Goal: Task Accomplishment & Management: Use online tool/utility

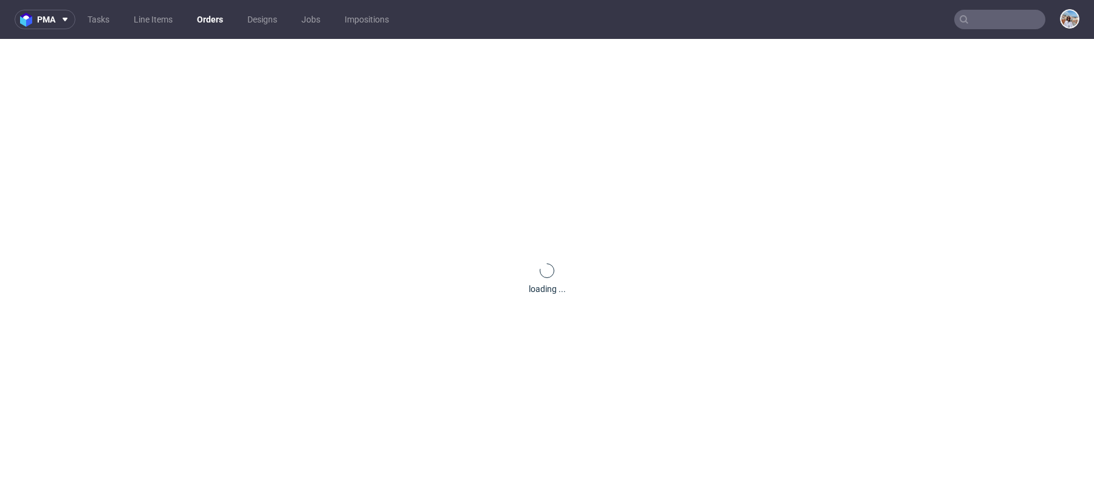
click at [979, 29] on nav "pma Tasks Line Items Orders Designs Jobs Impositions" at bounding box center [547, 19] width 1094 height 39
click at [959, 19] on icon at bounding box center [964, 20] width 10 height 10
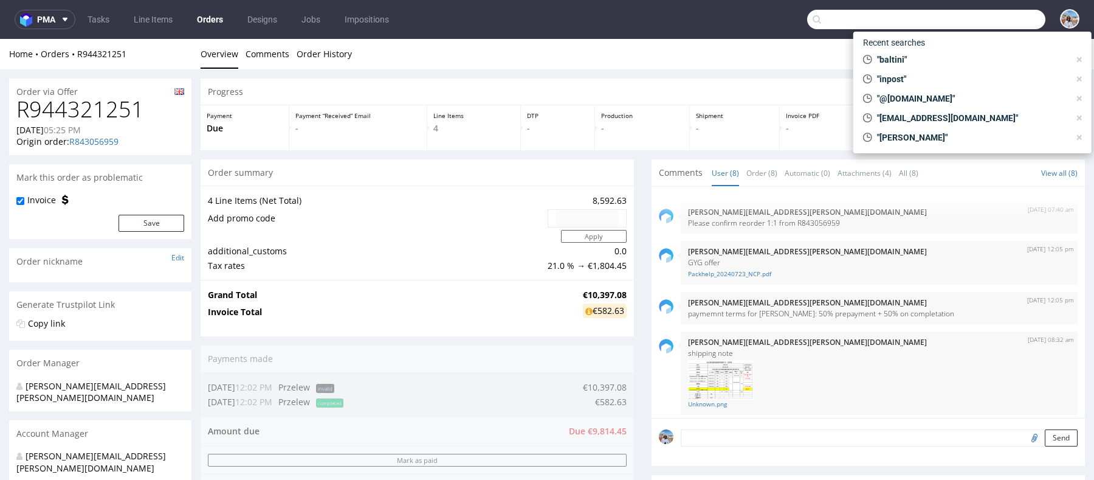
click at [968, 19] on input "text" at bounding box center [926, 19] width 238 height 19
paste input "R774824303"
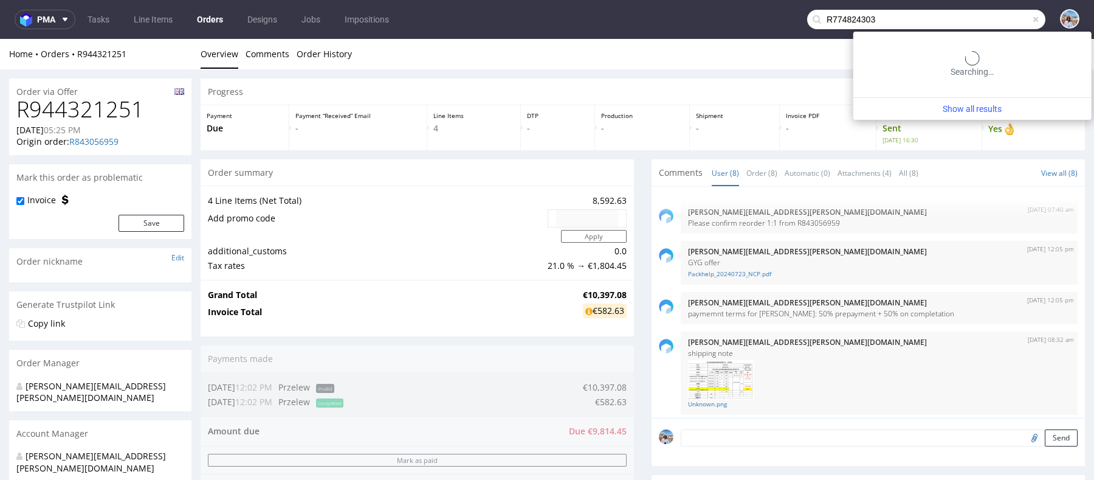
type input "R774824303"
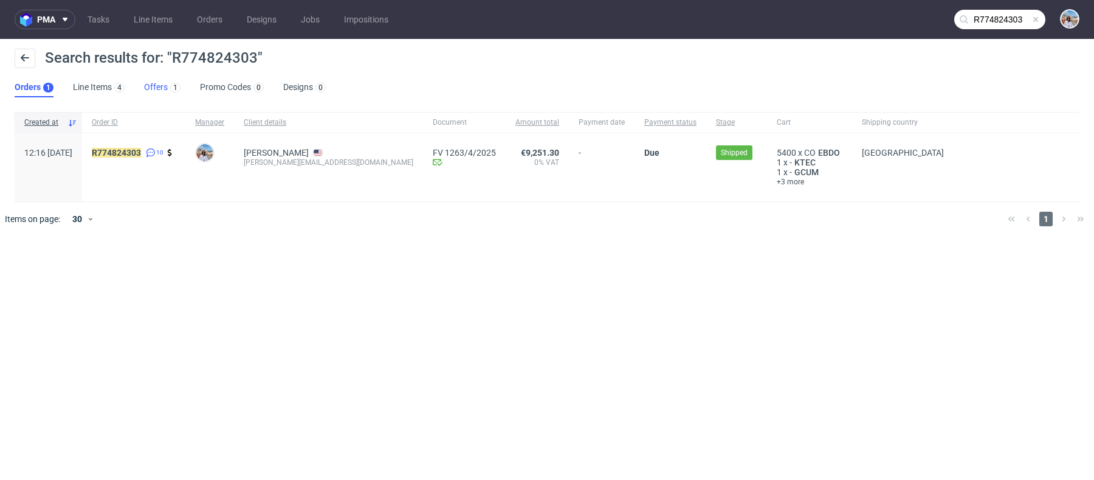
click at [159, 86] on link "Offers 1" at bounding box center [162, 87] width 36 height 19
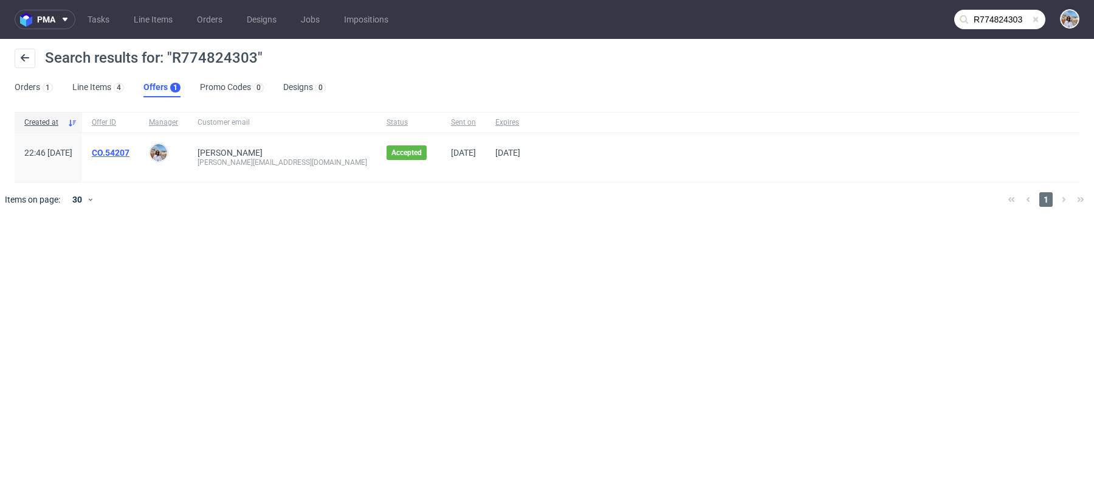
click at [129, 153] on link "CO.54207" at bounding box center [111, 153] width 38 height 10
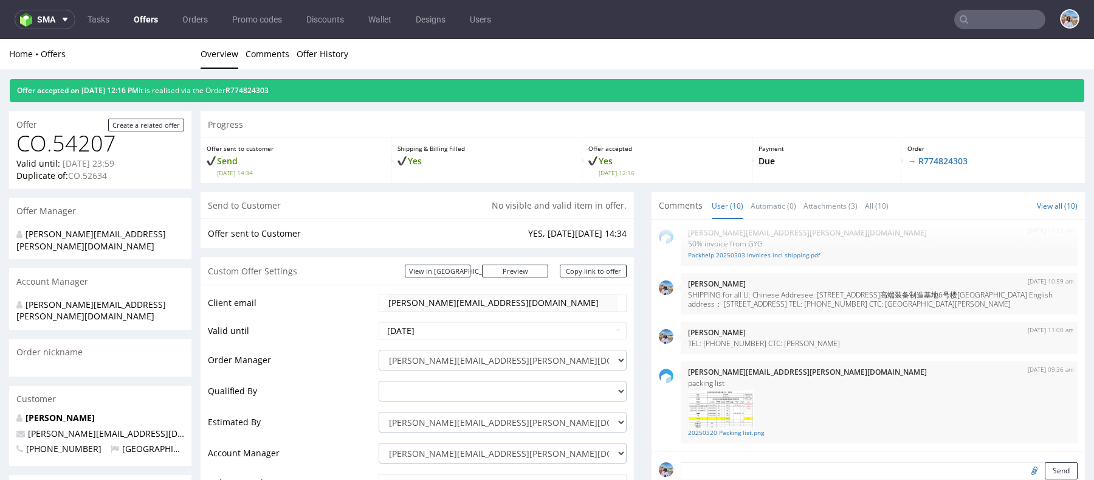
click at [988, 13] on input "text" at bounding box center [999, 19] width 91 height 19
paste input "20250303"
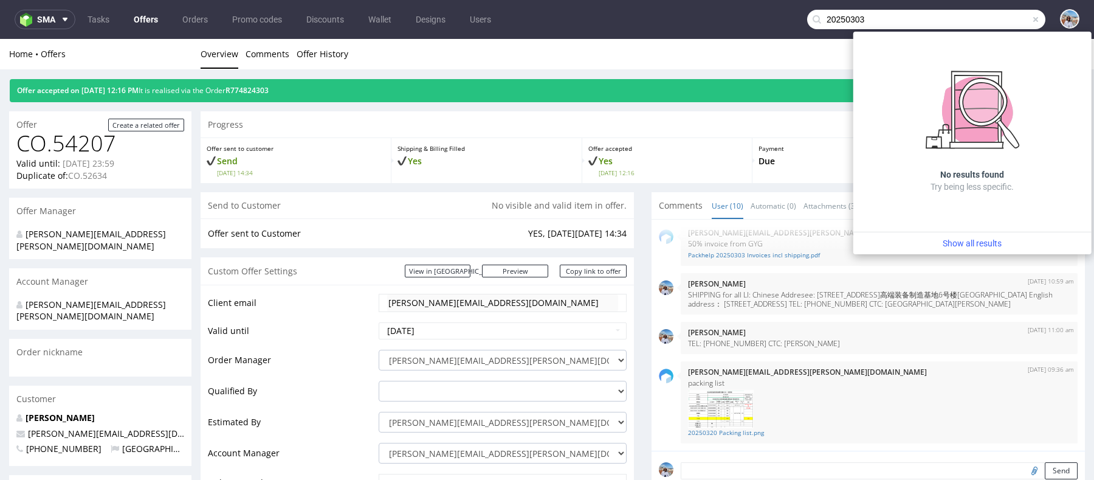
click at [765, 10] on nav "sma Tasks Offers Orders Promo codes Discounts Wallet Designs Users 20250303" at bounding box center [547, 19] width 1094 height 39
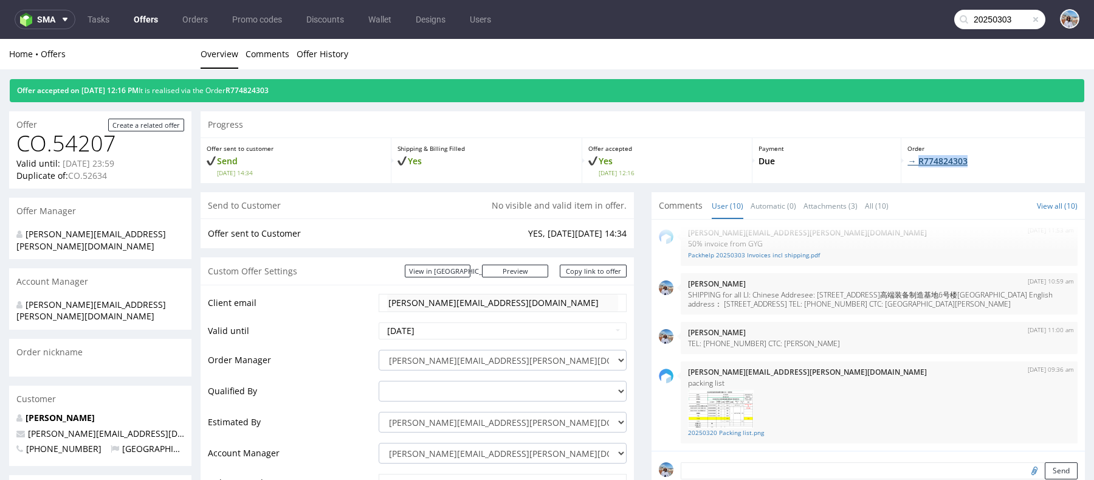
drag, startPoint x: 972, startPoint y: 158, endPoint x: 906, endPoint y: 159, distance: 66.2
click at [907, 159] on p "→ R774824303" at bounding box center [992, 161] width 171 height 12
copy link "R774824303"
drag, startPoint x: 552, startPoint y: 233, endPoint x: 597, endPoint y: 234, distance: 45.0
click at [597, 234] on td "YES, [DATE][DATE] 14:34" at bounding box center [575, 233] width 101 height 15
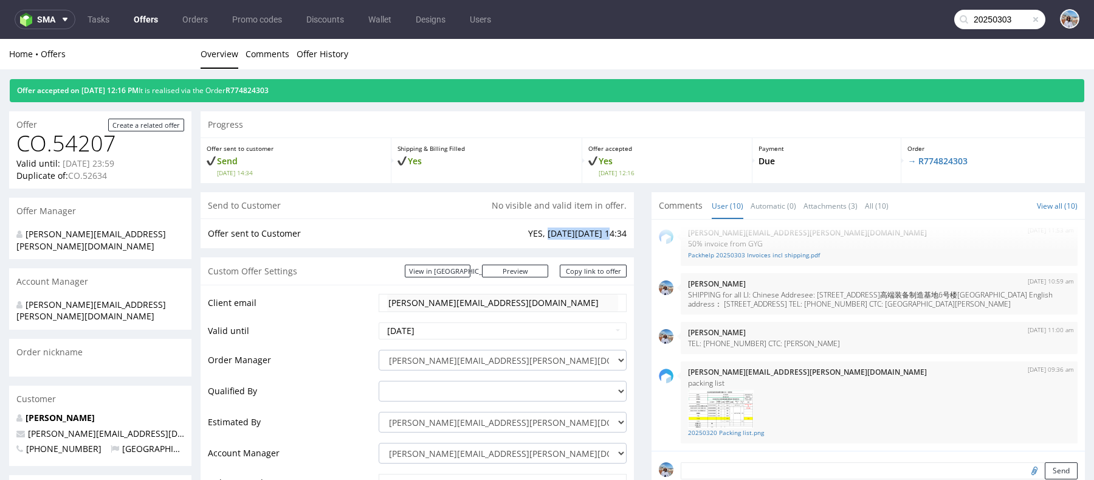
copy td "[DATE][DATE]"
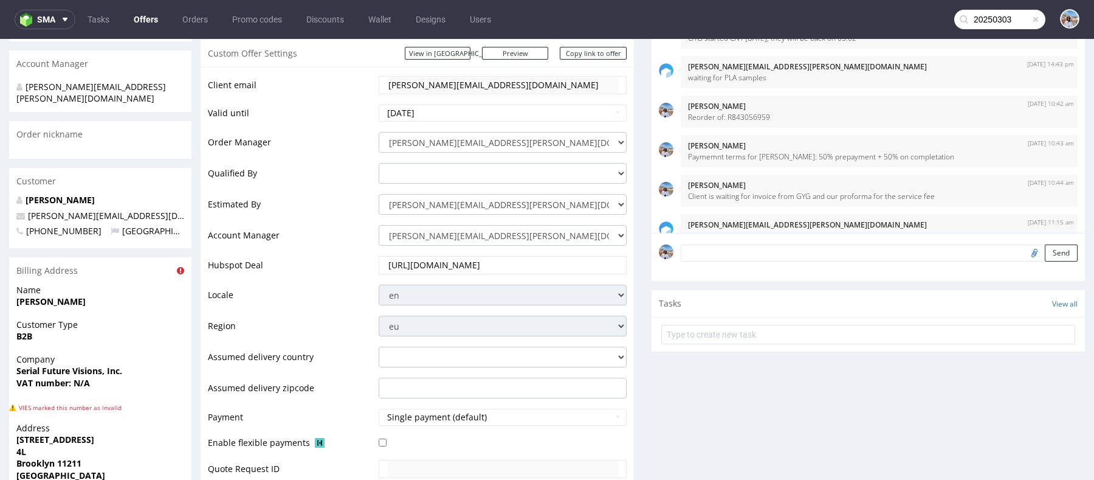
click at [979, 21] on input "20250303" at bounding box center [999, 19] width 91 height 19
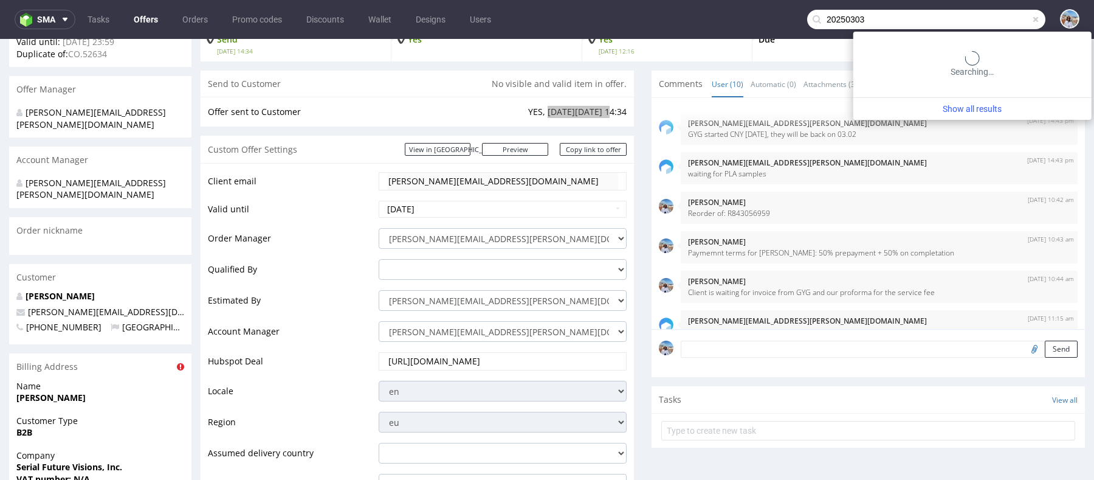
scroll to position [12, 0]
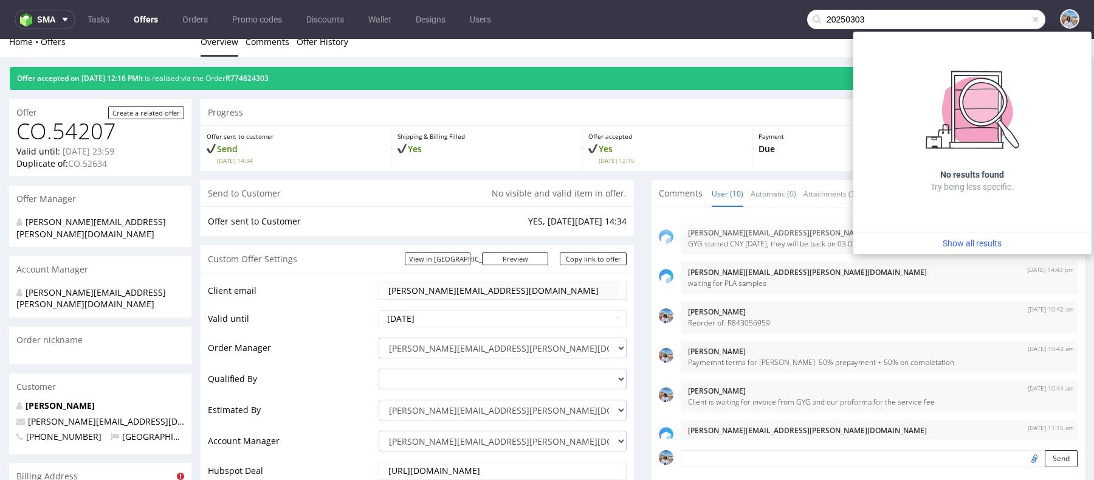
click at [882, 26] on input "20250303" at bounding box center [926, 19] width 238 height 19
paste input "@[DOMAIN_NAME]"
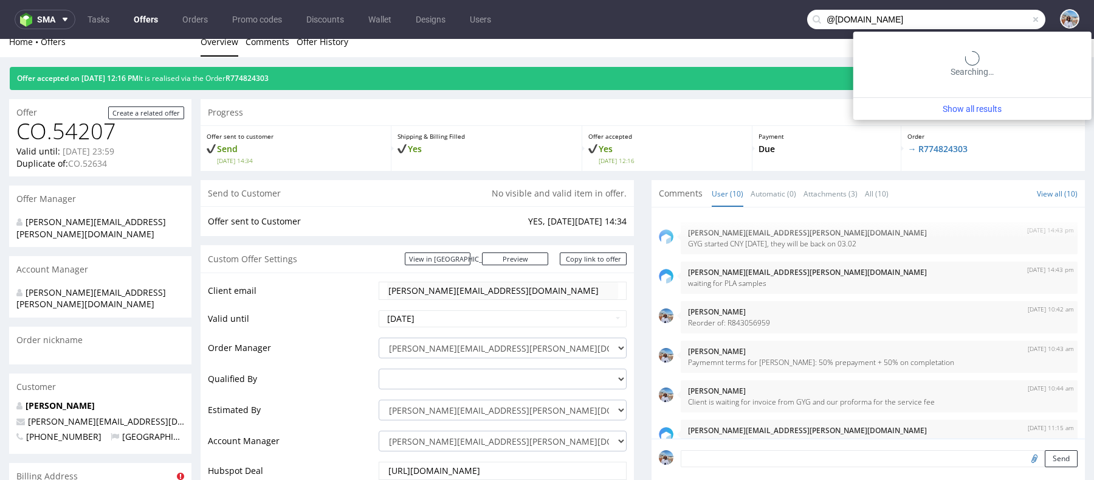
type input "@[DOMAIN_NAME]"
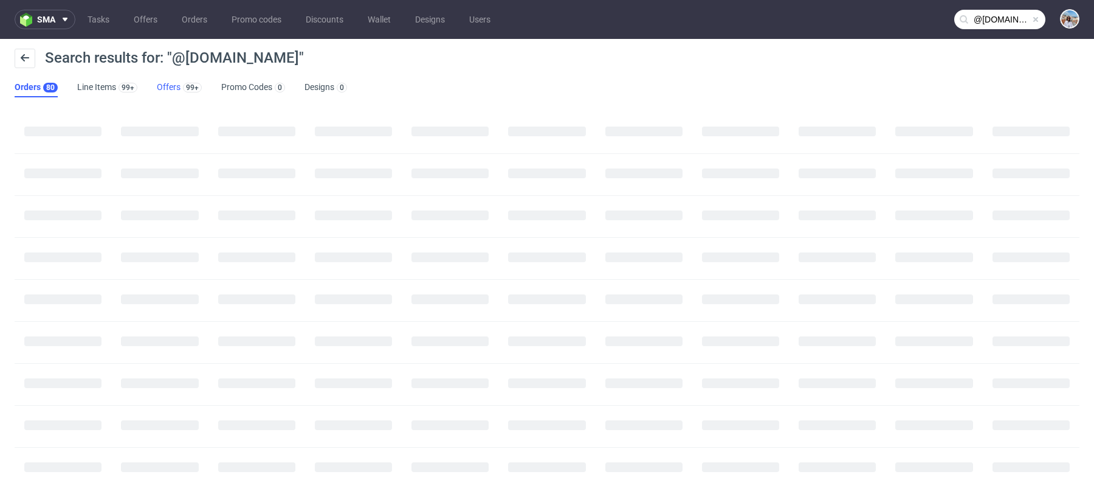
click at [173, 84] on link "Offers 99+" at bounding box center [179, 87] width 45 height 19
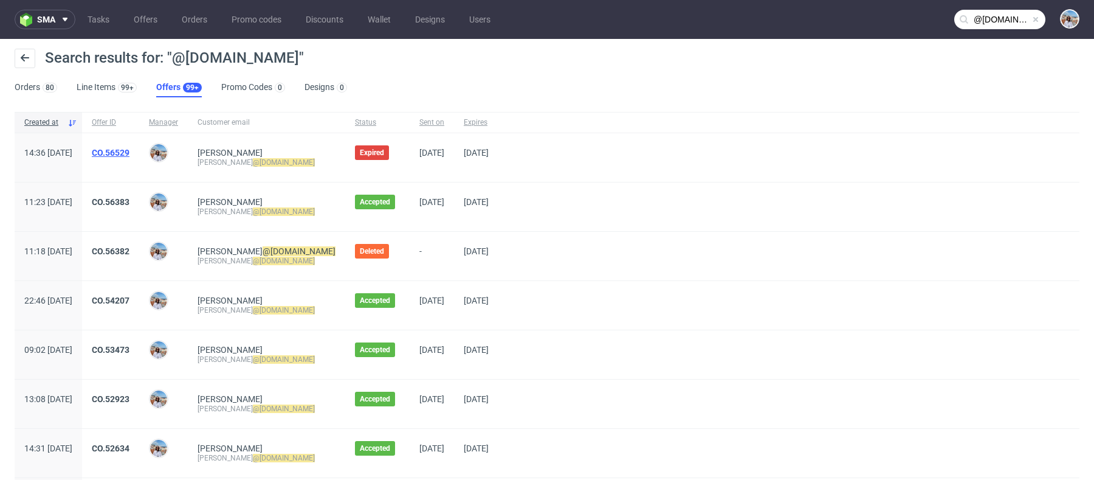
click at [129, 154] on link "CO.56529" at bounding box center [111, 153] width 38 height 10
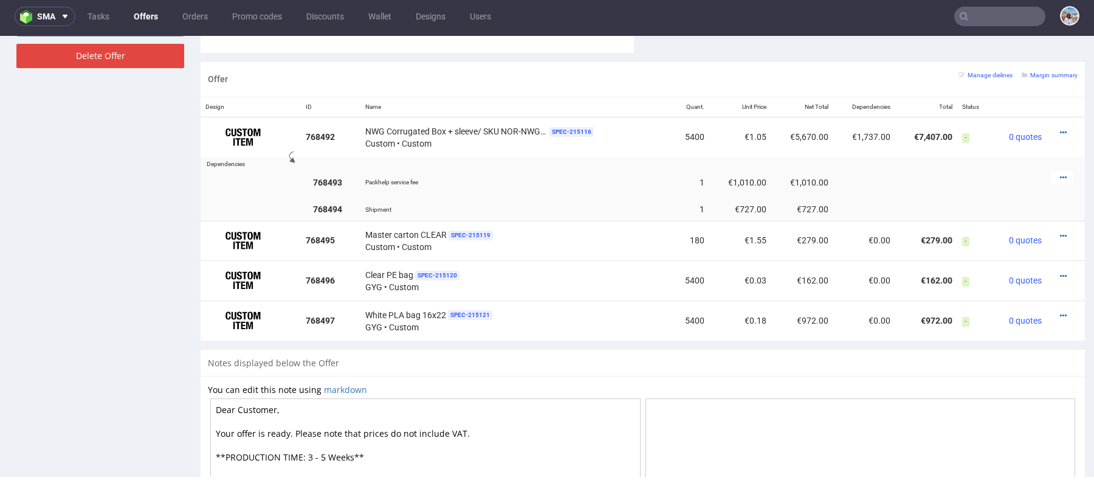
scroll to position [903, 0]
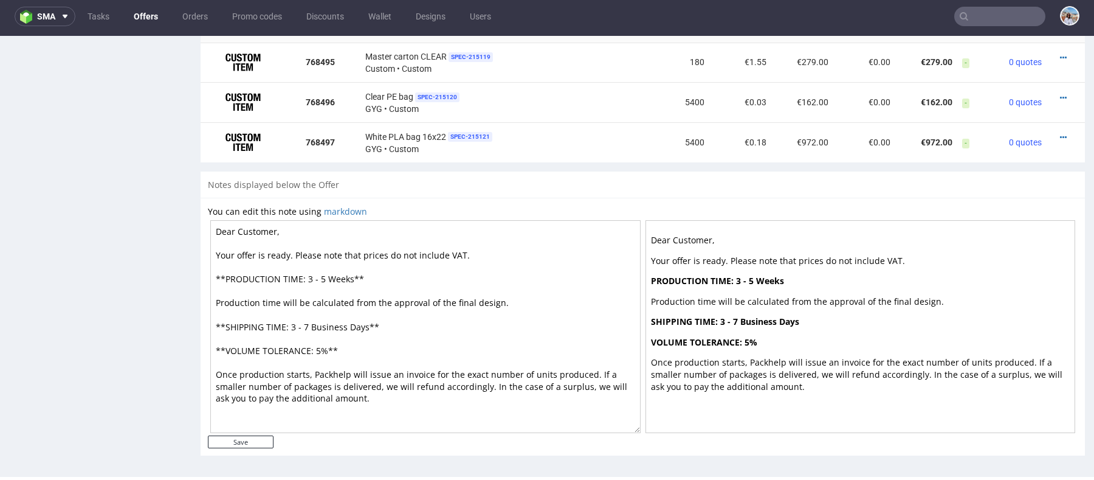
drag, startPoint x: 277, startPoint y: 227, endPoint x: 243, endPoint y: 227, distance: 34.0
click at [243, 227] on textarea "Dear Customer, Your offer is ready. Please note that prices do not include VAT.…" at bounding box center [425, 326] width 430 height 213
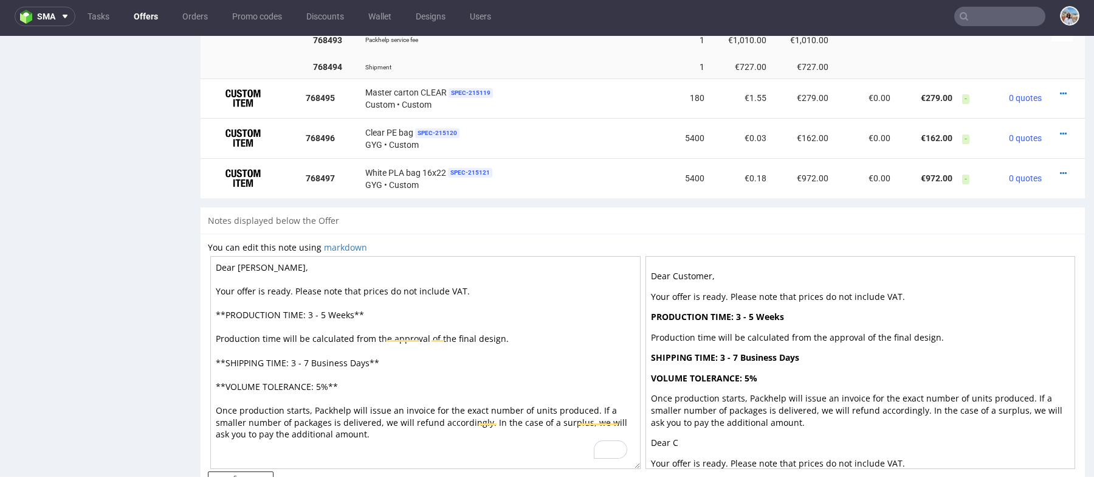
scroll to position [884, 0]
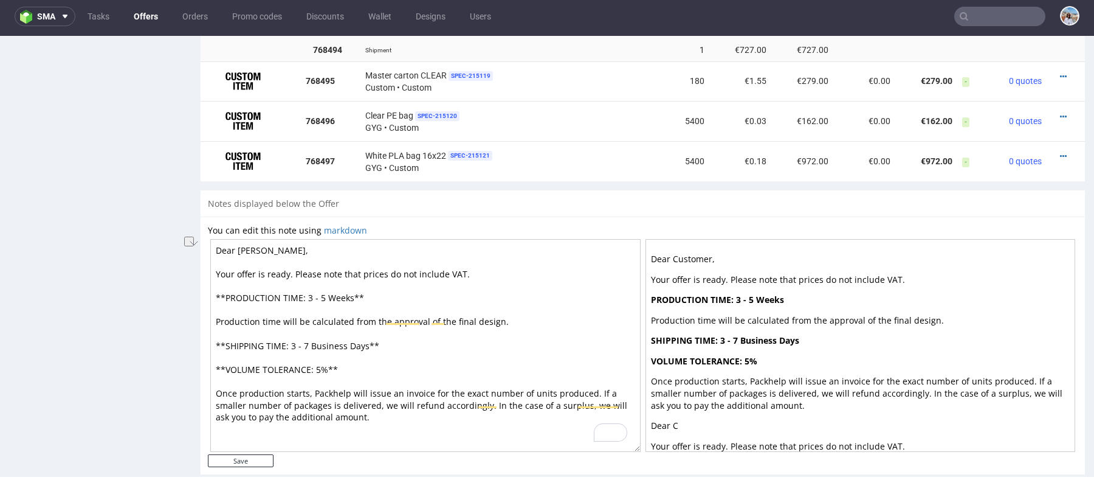
drag, startPoint x: 467, startPoint y: 270, endPoint x: 294, endPoint y: 274, distance: 172.7
click at [294, 274] on textarea "Dear [PERSON_NAME], Your offer is ready. Please note that prices do not include…" at bounding box center [425, 345] width 430 height 213
type textarea "Dear [PERSON_NAME], Your offer is ready and will be valid for 14 working days. …"
click at [246, 456] on input "Save" at bounding box center [241, 460] width 66 height 13
type input "In progress..."
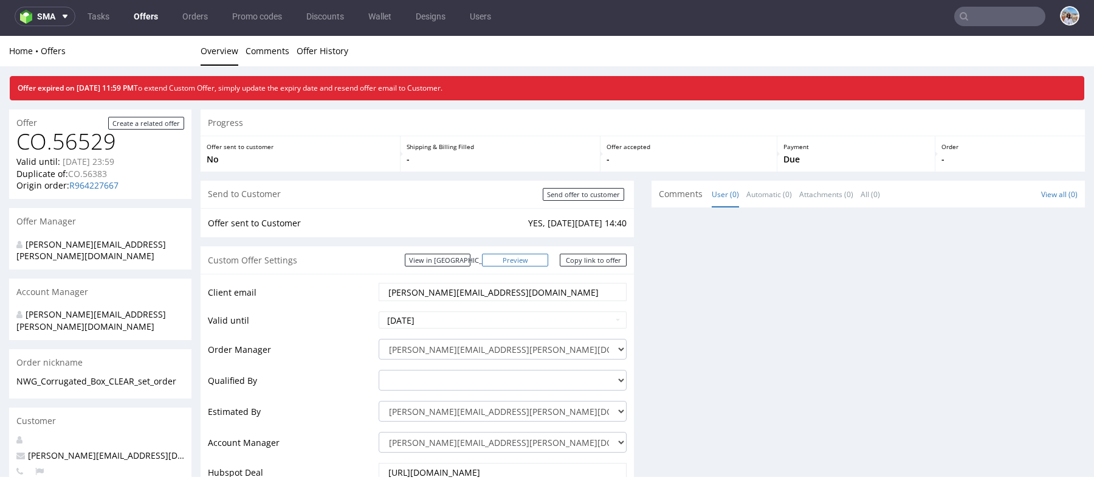
scroll to position [0, 0]
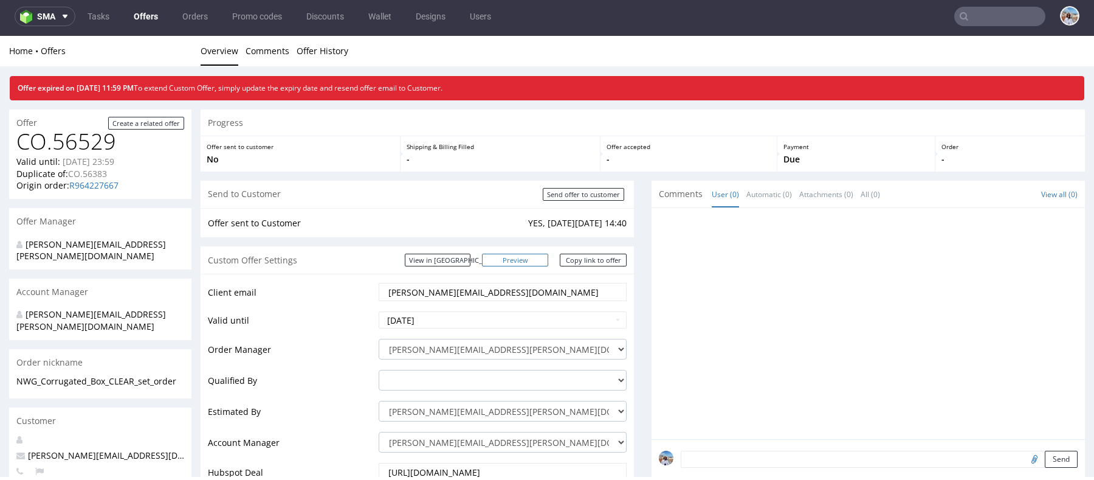
click at [525, 256] on link "Preview" at bounding box center [515, 259] width 67 height 13
click at [565, 256] on link "Copy link to offer" at bounding box center [593, 259] width 67 height 13
click at [427, 317] on input "[DATE]" at bounding box center [503, 319] width 248 height 17
click at [501, 172] on th at bounding box center [499, 174] width 18 height 18
click at [484, 284] on td "31" at bounding box center [481, 283] width 18 height 18
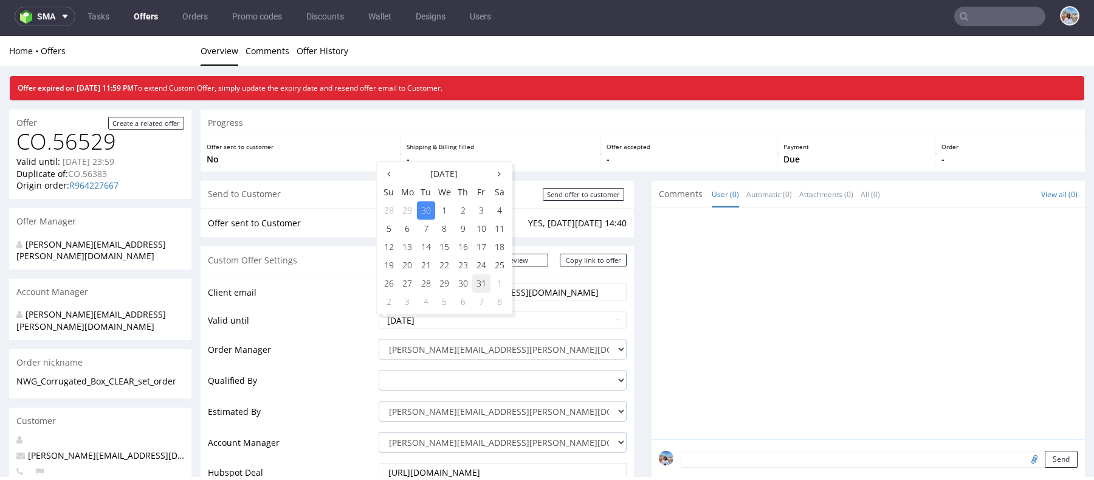
type input "[DATE]"
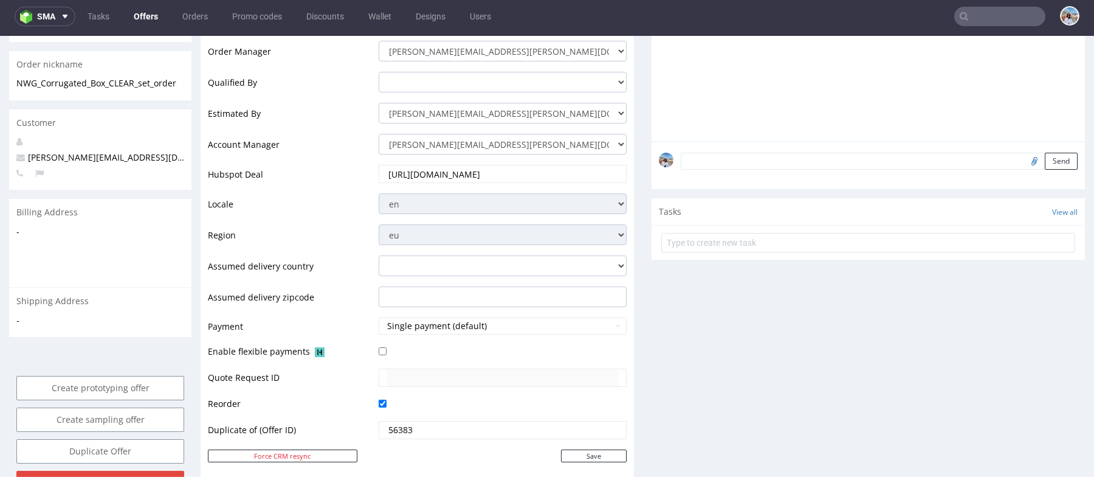
scroll to position [402, 0]
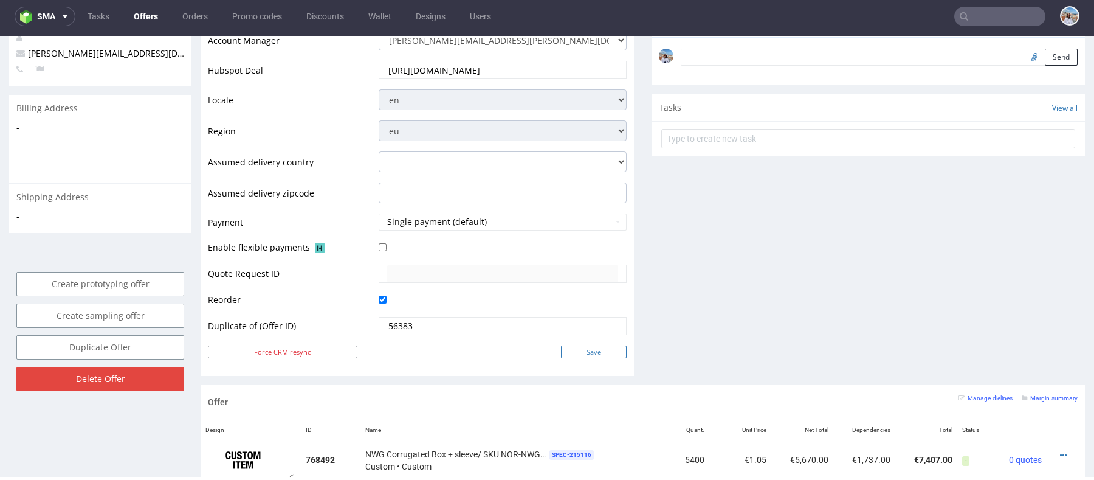
click at [588, 348] on input "Save" at bounding box center [594, 351] width 66 height 13
type input "In progress..."
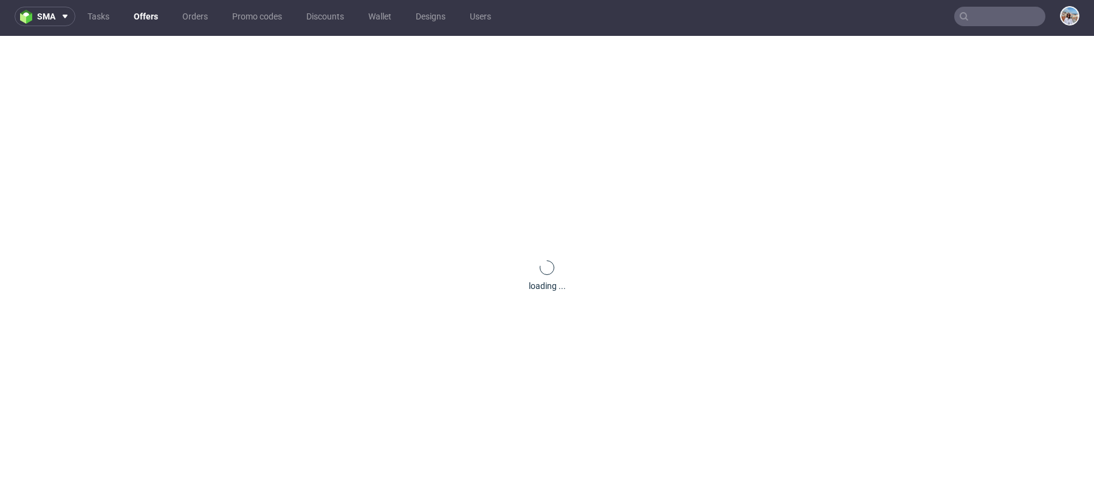
scroll to position [0, 0]
